Goal: Find specific page/section: Find specific page/section

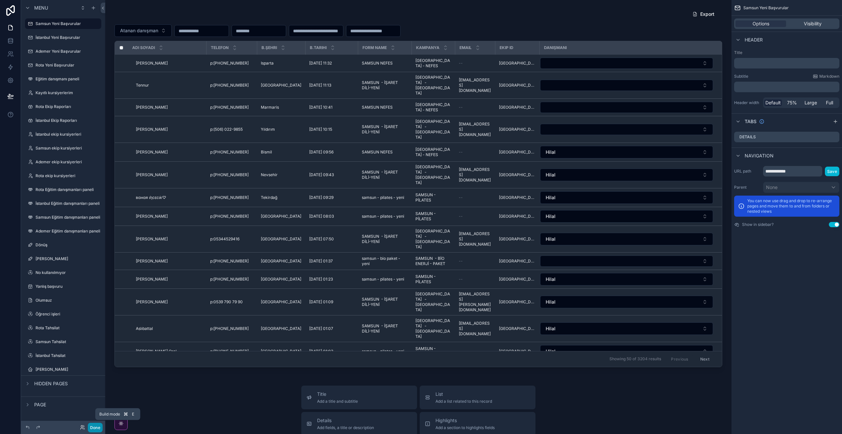
click at [98, 425] on button "Done" at bounding box center [95, 428] width 15 height 10
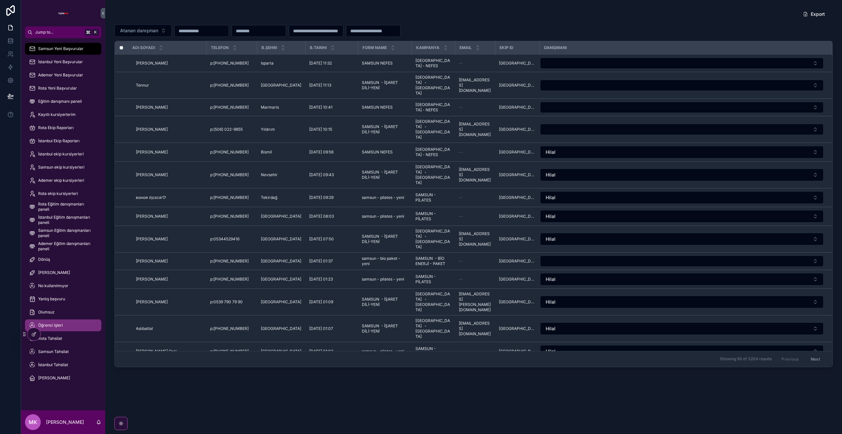
click at [73, 328] on div "Öğrenci işleri" at bounding box center [63, 325] width 68 height 11
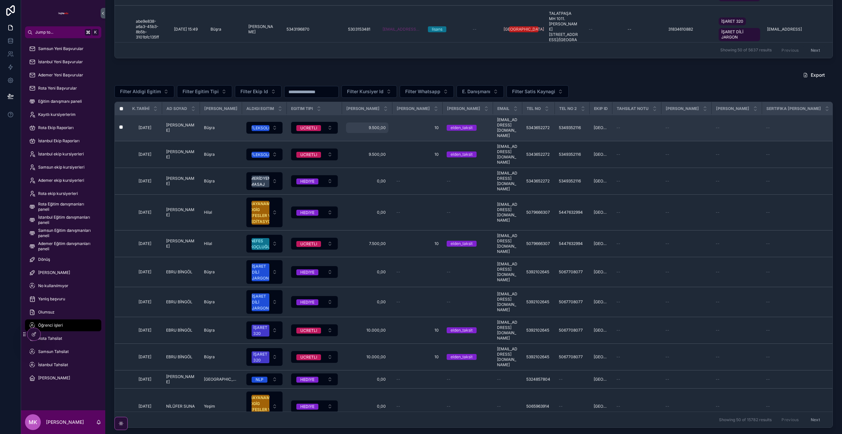
scroll to position [15, 0]
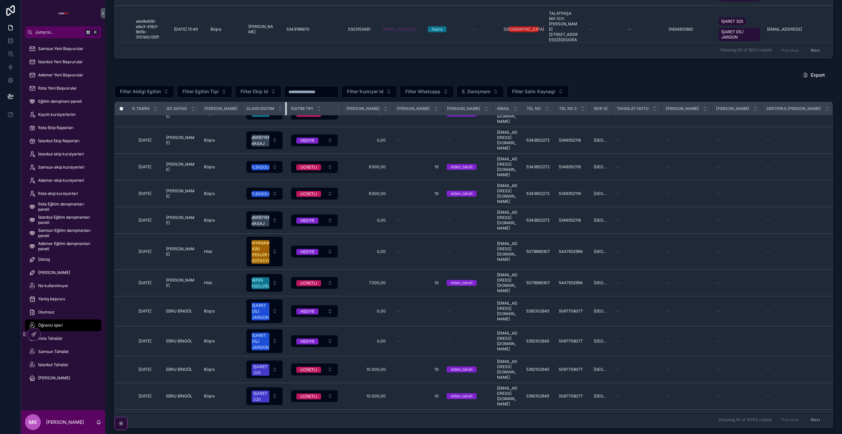
drag, startPoint x: 289, startPoint y: 110, endPoint x: 369, endPoint y: 108, distance: 80.3
click at [370, 107] on tr "K.TARİHİ Ad SOYAD [PERSON_NAME] Aldigi Egitim Egitim Tipi Egitim Ucreti Taksit …" at bounding box center [733, 108] width 1237 height 13
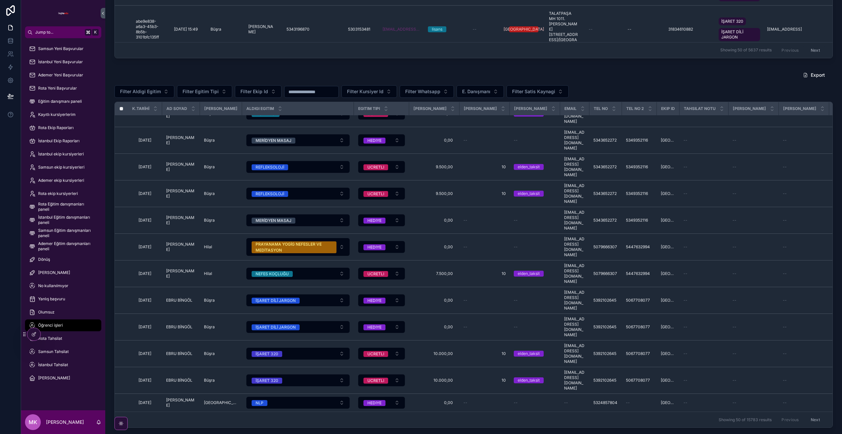
click at [458, 106] on tr "K.TARİHİ Ad SOYAD [PERSON_NAME] Aldigi Egitim Egitim Tipi Egitim Ucreti Taksit …" at bounding box center [767, 108] width 1304 height 13
